Goal: Task Accomplishment & Management: Use online tool/utility

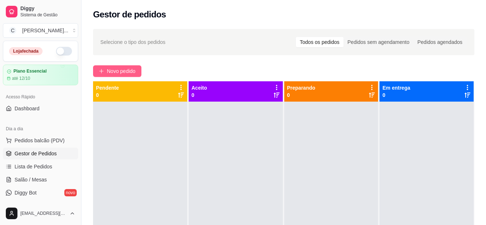
click at [132, 70] on span "Novo pedido" at bounding box center [121, 71] width 29 height 8
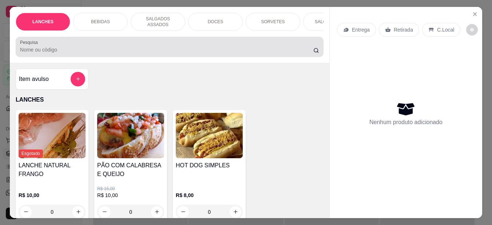
click at [122, 46] on input "Pesquisa" at bounding box center [166, 49] width 293 height 7
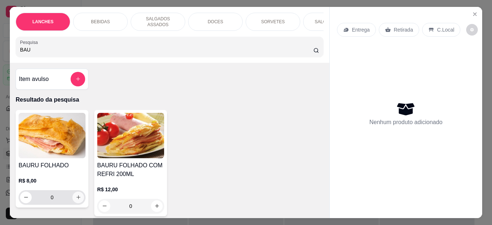
type input "BAU"
click at [76, 195] on icon "increase-product-quantity" at bounding box center [78, 197] width 5 height 5
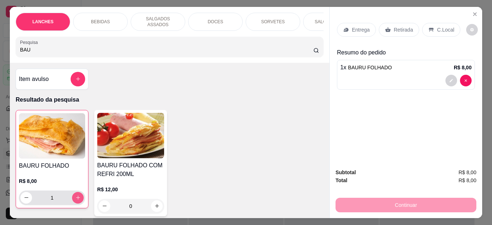
type input "1"
click at [0, 33] on html "Diggy Sistema de Gestão C Cantina Giuli ... Loja fechada Plano Essencial até 12…" at bounding box center [246, 112] width 492 height 225
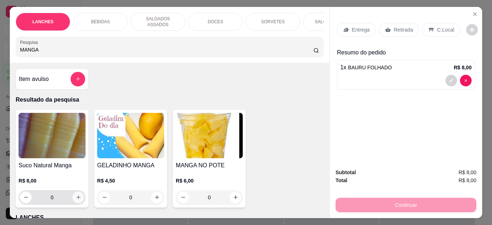
type input "MANGA"
click at [80, 198] on button "increase-product-quantity" at bounding box center [78, 198] width 12 height 12
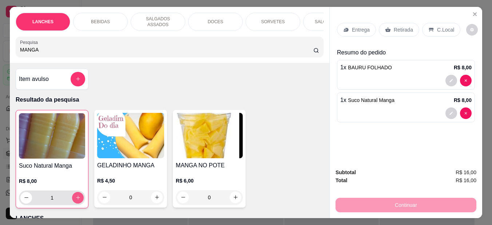
type input "1"
click at [437, 27] on p "C.Local" at bounding box center [445, 29] width 17 height 7
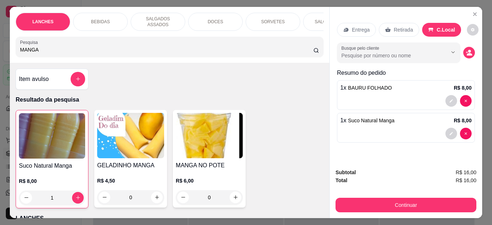
click at [417, 60] on div "Entrega Retirada C.Local Busque pelo cliente Resumo do pedido 1 x BAURU FOLHADO…" at bounding box center [406, 81] width 138 height 129
drag, startPoint x: 417, startPoint y: 59, endPoint x: 458, endPoint y: 64, distance: 41.4
click at [458, 64] on div "Entrega Retirada C.Local Busque pelo cliente Resumo do pedido 1 x BAURU FOLHADO…" at bounding box center [406, 81] width 138 height 129
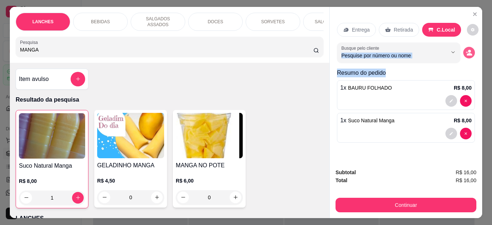
click at [463, 53] on button "decrease-product-quantity" at bounding box center [469, 53] width 12 height 12
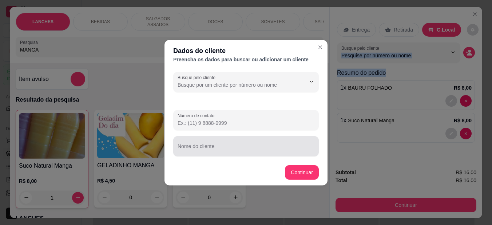
click at [207, 151] on input "Nome do cliente" at bounding box center [245, 149] width 137 height 7
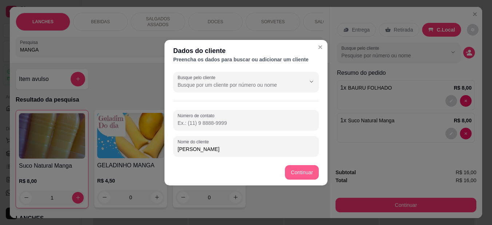
type input "[PERSON_NAME]"
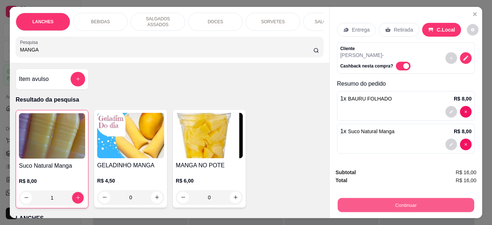
click at [408, 204] on button "Continuar" at bounding box center [405, 206] width 136 height 14
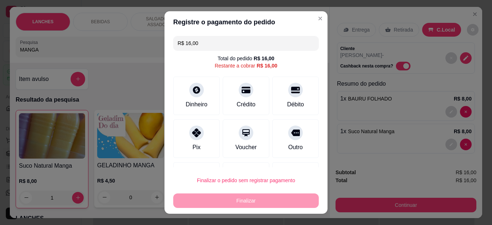
scroll to position [36, 0]
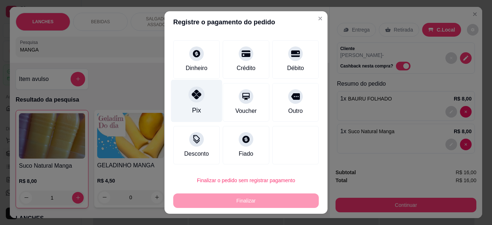
click at [193, 100] on div at bounding box center [196, 95] width 16 height 16
type input "R$ 0,00"
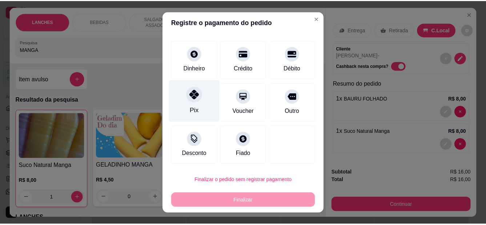
scroll to position [29, 0]
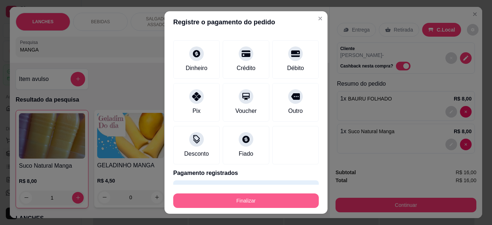
click at [210, 202] on button "Finalizar" at bounding box center [245, 201] width 145 height 15
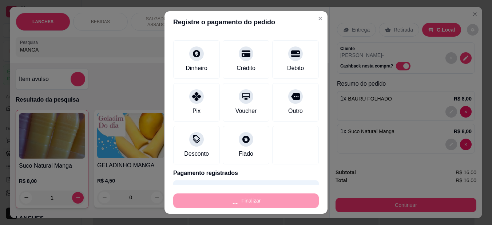
type input "0"
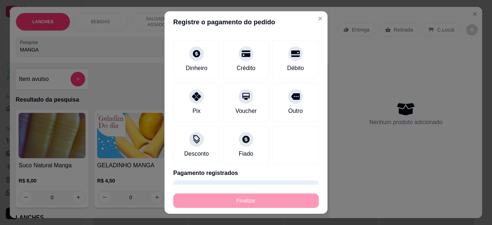
type input "-R$ 16,00"
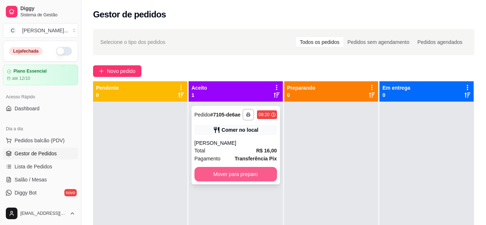
click at [224, 173] on button "Mover para preparo" at bounding box center [236, 174] width 83 height 15
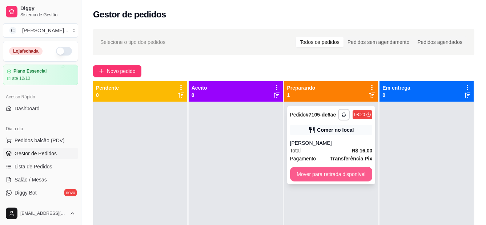
click at [308, 174] on button "Mover para retirada disponível" at bounding box center [331, 174] width 83 height 15
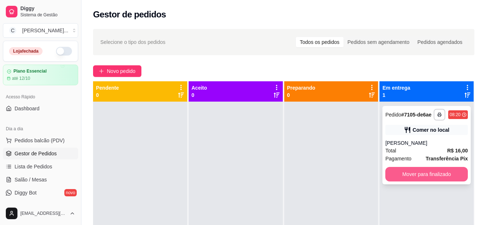
click at [391, 174] on button "Mover para finalizado" at bounding box center [426, 174] width 83 height 15
